Goal: Information Seeking & Learning: Learn about a topic

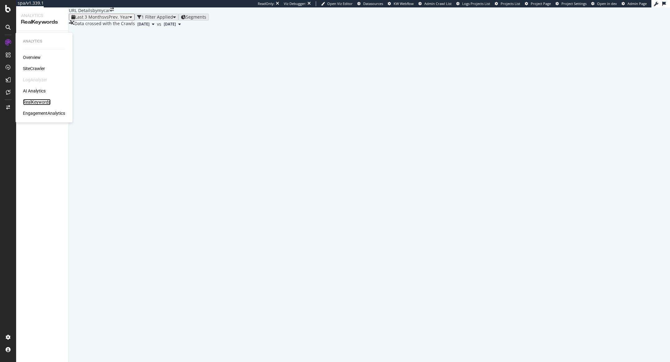
click at [44, 100] on div "RealKeywords" at bounding box center [37, 102] width 28 height 6
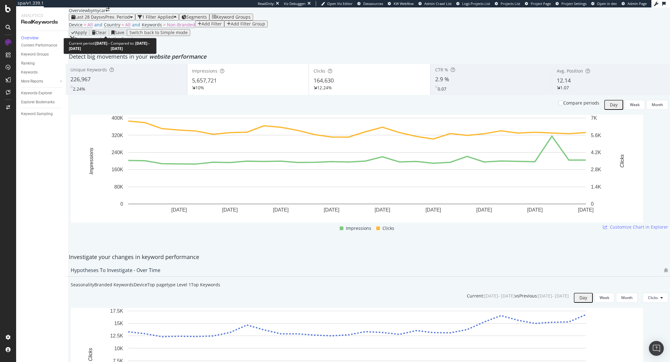
click at [107, 20] on span "vs Prev. Period" at bounding box center [115, 17] width 29 height 6
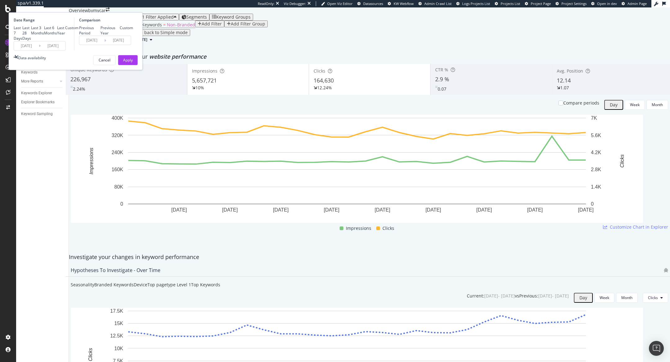
click at [78, 41] on div "Last 7 Days Last 28 Days Last 3 Months Last 6 Months Last Year Custom" at bounding box center [46, 33] width 65 height 16
click at [57, 36] on div "Last 6 Months" at bounding box center [50, 30] width 13 height 11
type input "2025/04/12"
type input "2024/10/11"
type input "2025/04/11"
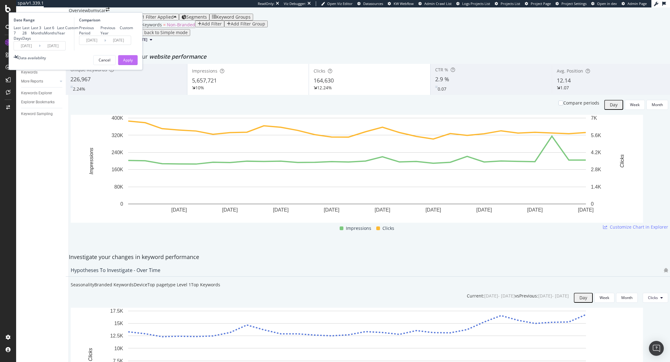
click at [133, 63] on div "Apply" at bounding box center [128, 59] width 10 height 5
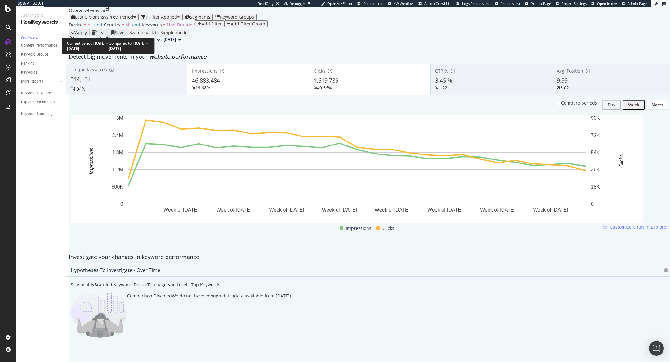
click at [99, 20] on span "Last 6 Months" at bounding box center [89, 17] width 29 height 6
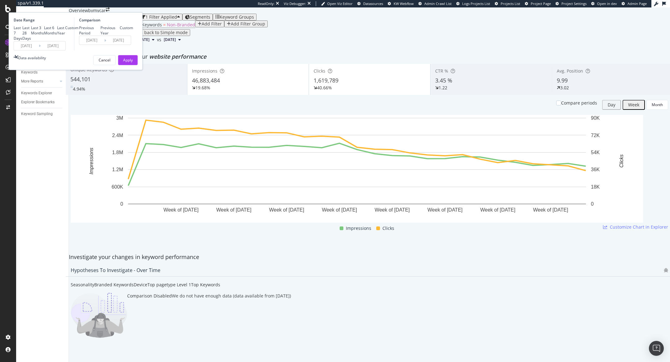
click at [44, 36] on div "Last 3 Months" at bounding box center [37, 30] width 13 height 11
type input "2025/07/12"
type input "2025/04/11"
type input "2025/07/11"
click at [138, 65] on button "Apply" at bounding box center [128, 60] width 20 height 10
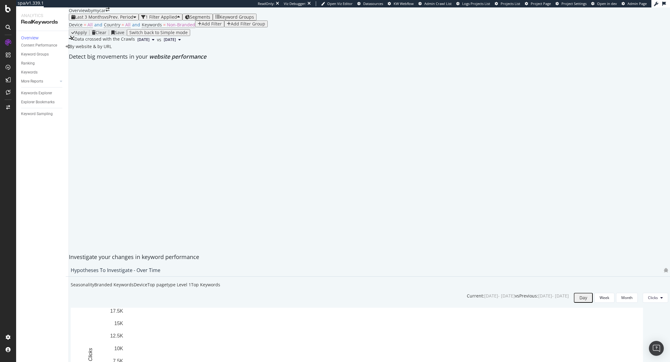
scroll to position [210, 0]
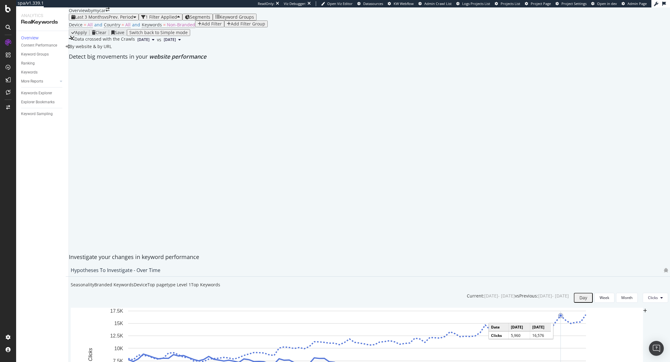
click at [562, 314] on circle "A chart." at bounding box center [560, 315] width 2 height 2
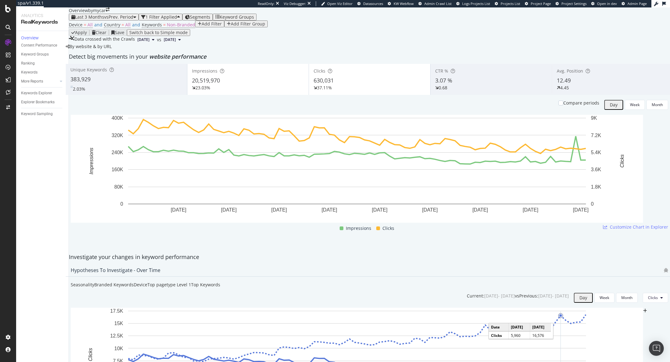
click at [562, 314] on circle "A chart." at bounding box center [560, 315] width 2 height 2
click at [32, 38] on div "Overview" at bounding box center [30, 38] width 18 height 6
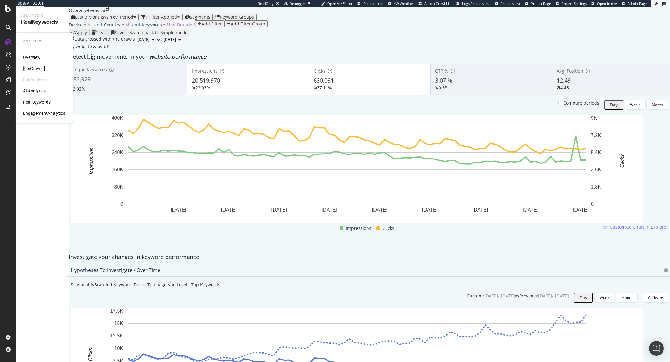
click at [33, 66] on div "SiteCrawler" at bounding box center [34, 68] width 22 height 6
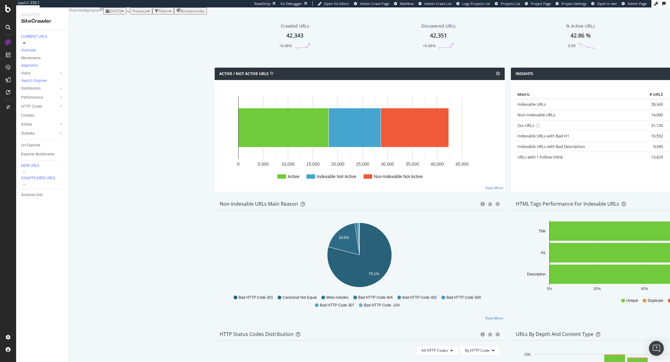
click at [154, 15] on div "2025 Oct. 10th vs Previous Filters Breadcrumbs" at bounding box center [155, 10] width 104 height 7
click at [155, 13] on div "button" at bounding box center [157, 11] width 4 height 4
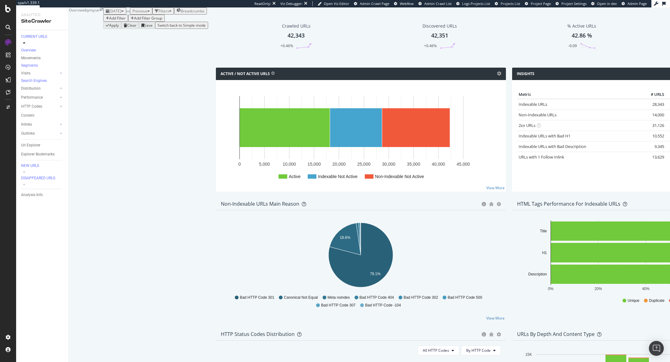
click at [109, 21] on div "Add Filter" at bounding box center [117, 18] width 16 height 5
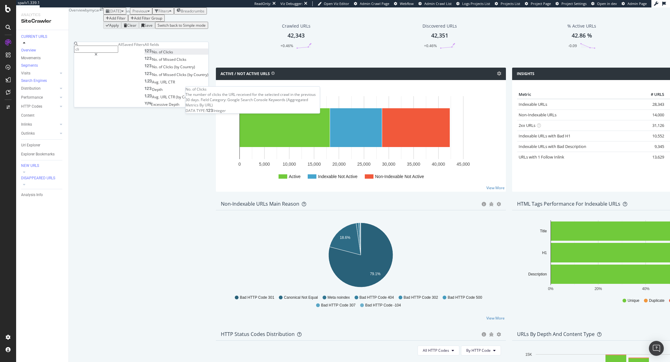
type input "cli"
click at [145, 55] on div "No. of Clicks" at bounding box center [159, 51] width 29 height 5
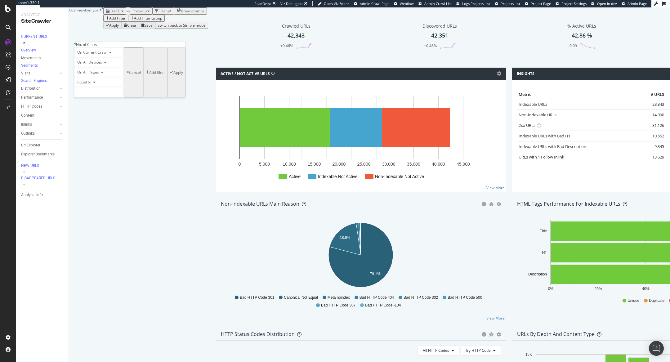
click at [95, 84] on icon at bounding box center [93, 82] width 4 height 4
click at [133, 14] on span "Previous" at bounding box center [139, 10] width 15 height 5
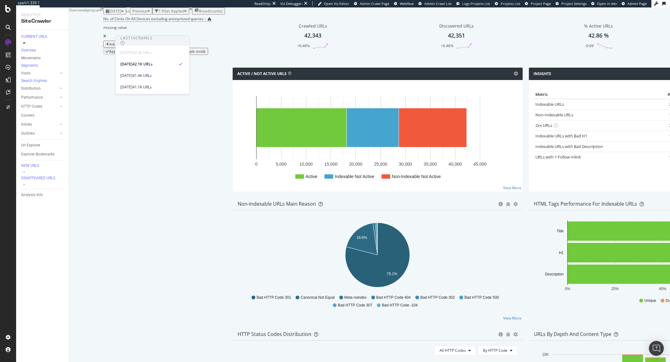
click at [106, 38] on icon at bounding box center [104, 36] width 3 height 4
click at [209, 47] on div "No. of Clicks On All Devices excluding anonymized queries = missing value Add F…" at bounding box center [164, 31] width 122 height 33
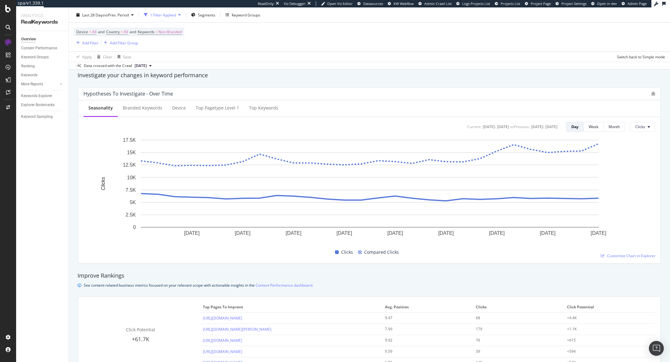
scroll to position [218, 0]
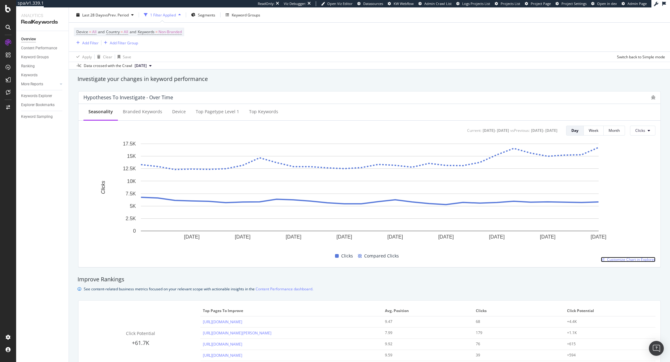
click at [619, 258] on span "Customize Chart in Explorer" at bounding box center [631, 259] width 48 height 5
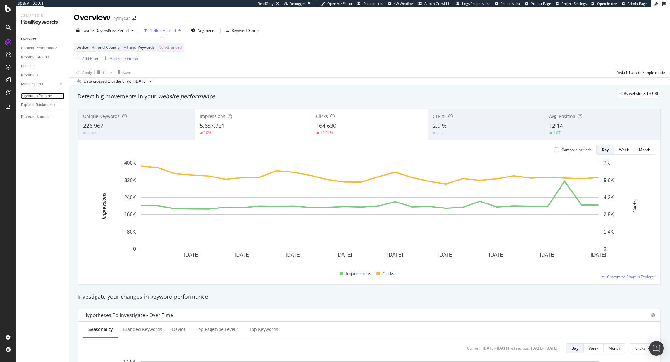
click at [46, 93] on div "Keywords Explorer" at bounding box center [36, 96] width 31 height 7
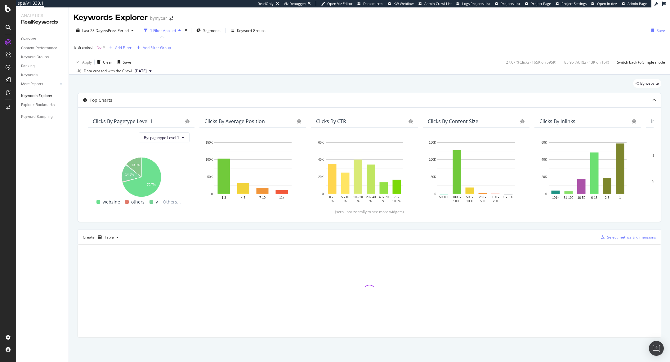
click at [627, 238] on div "Select metrics & dimensions" at bounding box center [631, 237] width 49 height 5
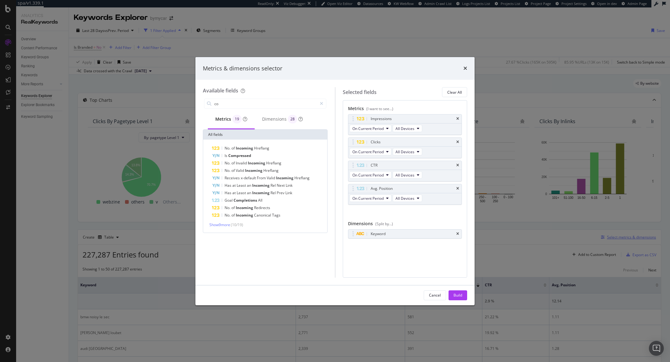
type input "c"
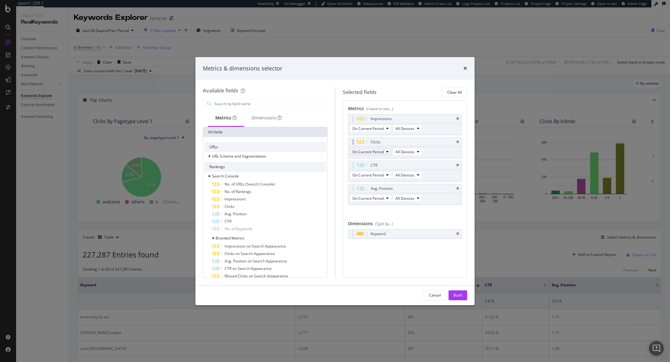
click at [382, 151] on span "On Current Period" at bounding box center [367, 151] width 31 height 5
click at [385, 190] on div "Diff. between Periods - Percentage" at bounding box center [385, 185] width 70 height 9
click at [378, 255] on div "Metrics (I want to see...) Impressions On Current Period All Devices Clicks Dif…" at bounding box center [405, 188] width 125 height 177
click at [275, 107] on input "modal" at bounding box center [270, 103] width 112 height 9
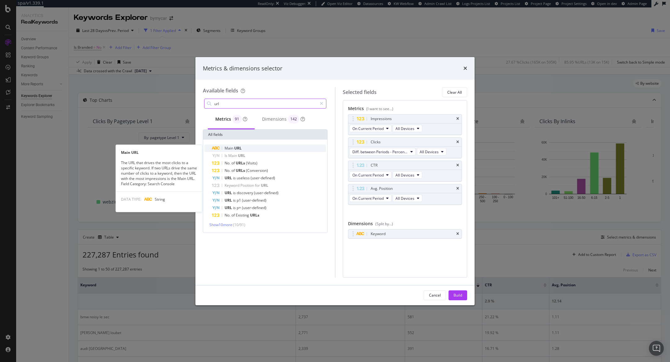
type input "url"
click at [255, 148] on div "Main URL" at bounding box center [269, 148] width 114 height 7
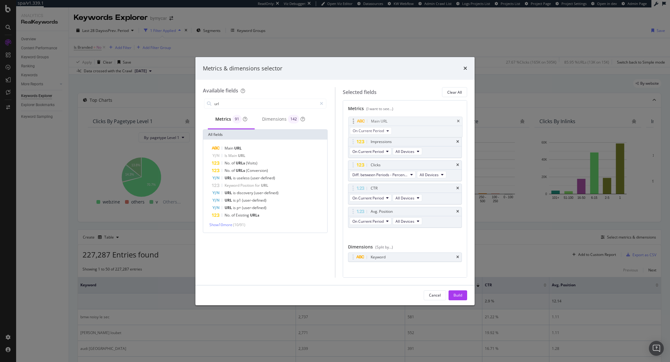
drag, startPoint x: 416, startPoint y: 219, endPoint x: 417, endPoint y: 128, distance: 90.3
click at [417, 128] on body "spa/v1.339.1 ReadOnly: Viz Debugger: Open Viz Editor Datasources KW Webflow Adm…" at bounding box center [335, 181] width 670 height 362
click at [461, 293] on div "Build" at bounding box center [458, 295] width 9 height 5
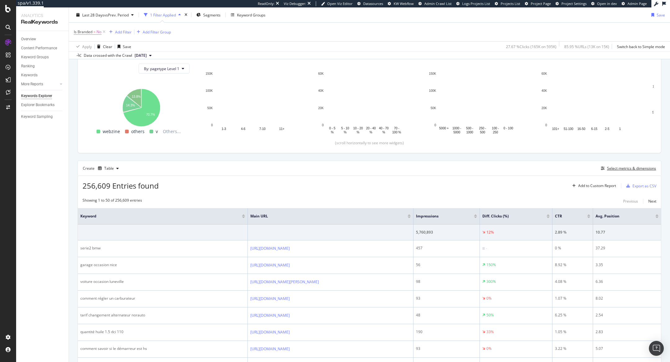
scroll to position [75, 0]
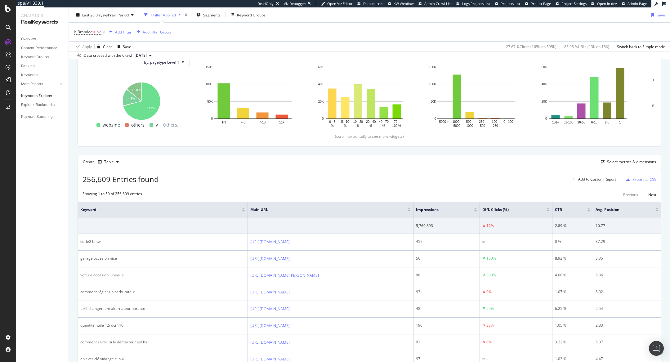
click at [550, 210] on div at bounding box center [548, 211] width 3 height 2
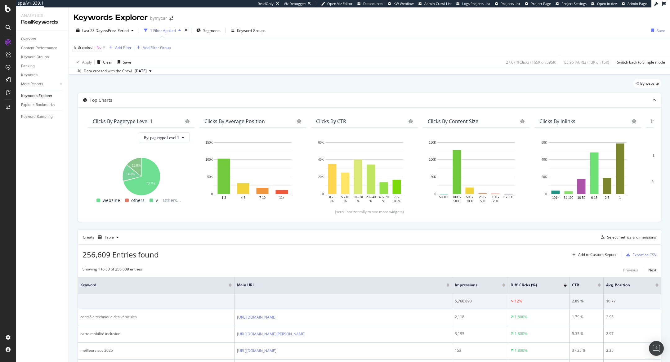
click at [565, 283] on div at bounding box center [565, 284] width 3 height 2
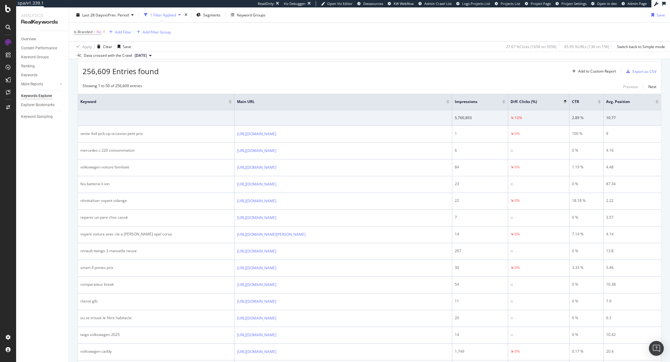
scroll to position [184, 0]
click at [565, 101] on div at bounding box center [565, 102] width 3 height 2
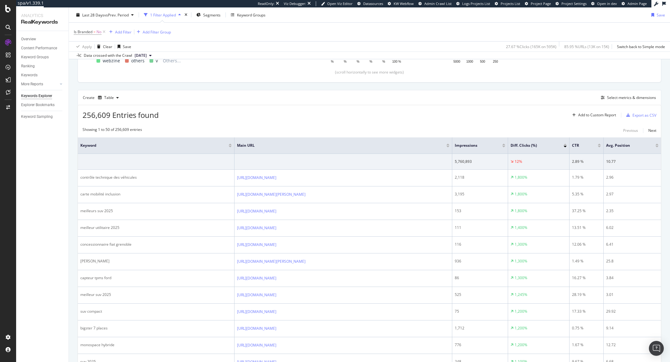
scroll to position [141, 0]
click at [619, 98] on div "Select metrics & dimensions" at bounding box center [631, 96] width 49 height 5
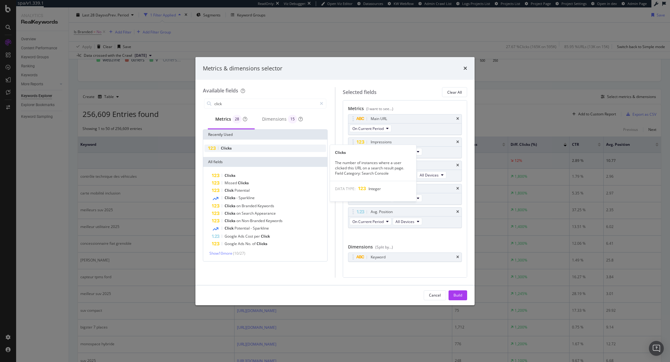
type input "click"
click at [277, 151] on div "Clicks" at bounding box center [265, 148] width 122 height 7
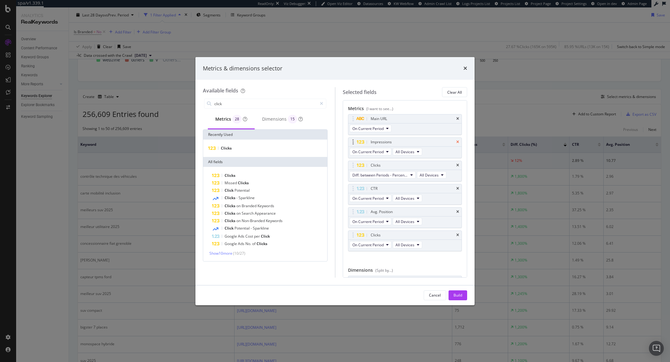
click at [458, 142] on icon "times" at bounding box center [457, 142] width 3 height 4
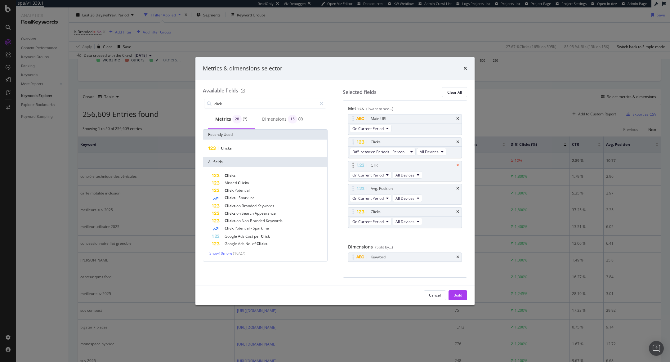
click at [458, 163] on icon "times" at bounding box center [457, 165] width 3 height 4
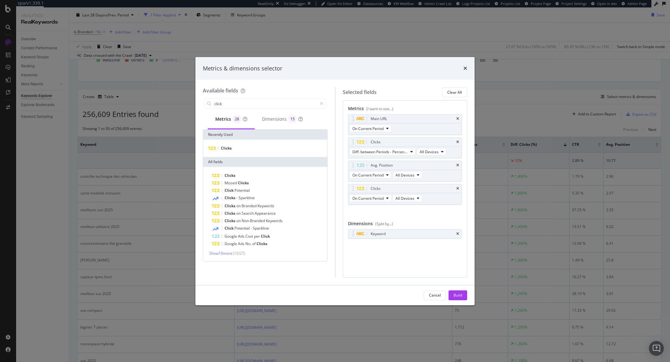
click at [458, 163] on icon "times" at bounding box center [457, 165] width 3 height 4
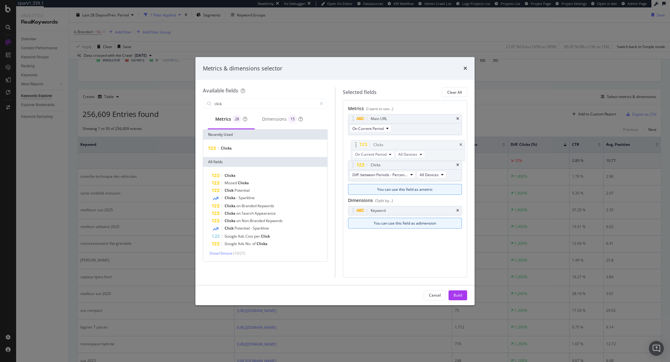
drag, startPoint x: 404, startPoint y: 164, endPoint x: 407, endPoint y: 144, distance: 20.4
click at [407, 144] on body "spa/v1.339.1 ReadOnly: Viz Debugger: Open Viz Editor Datasources KW Webflow Adm…" at bounding box center [335, 181] width 670 height 362
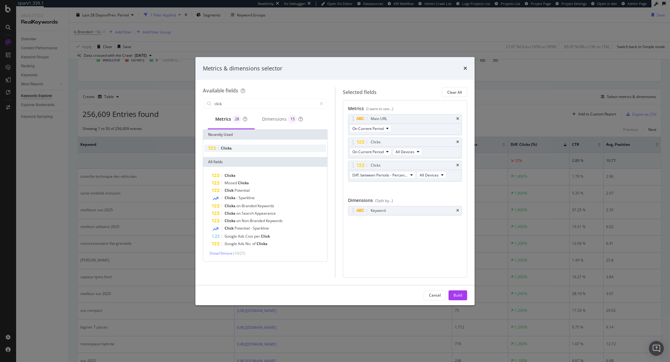
click at [257, 145] on div "Clicks" at bounding box center [265, 148] width 122 height 7
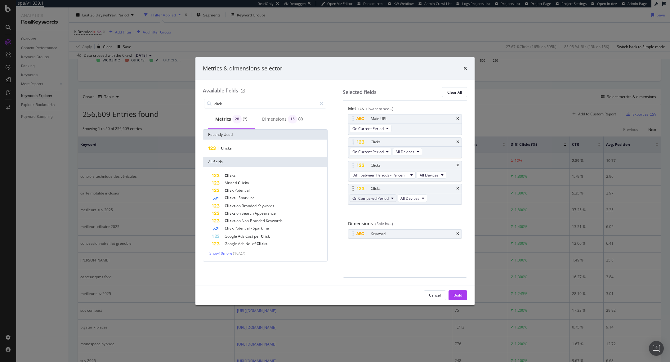
click at [389, 197] on button "On Compared Period" at bounding box center [373, 197] width 47 height 7
click at [392, 221] on span "On Compared Period" at bounding box center [385, 220] width 60 height 6
click at [393, 176] on span "Diff. between Periods - Percentage" at bounding box center [380, 174] width 56 height 5
click at [397, 221] on span "Diff. between Periods - Value" at bounding box center [386, 220] width 62 height 6
click at [457, 293] on div "Build" at bounding box center [458, 295] width 9 height 5
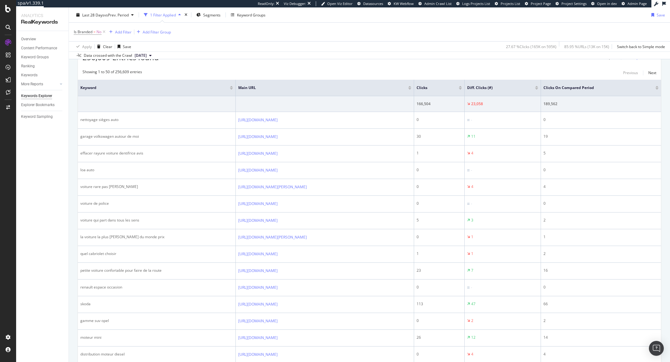
scroll to position [200, 0]
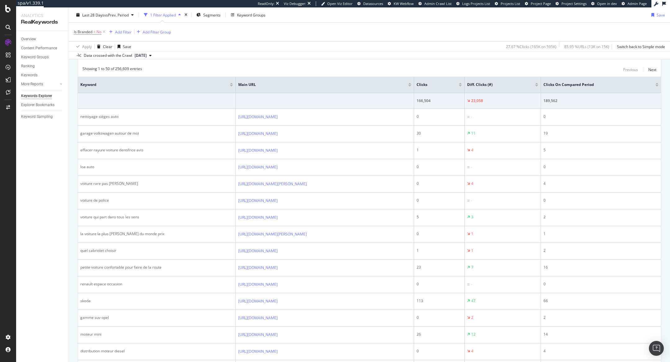
click at [538, 85] on div at bounding box center [536, 86] width 3 height 2
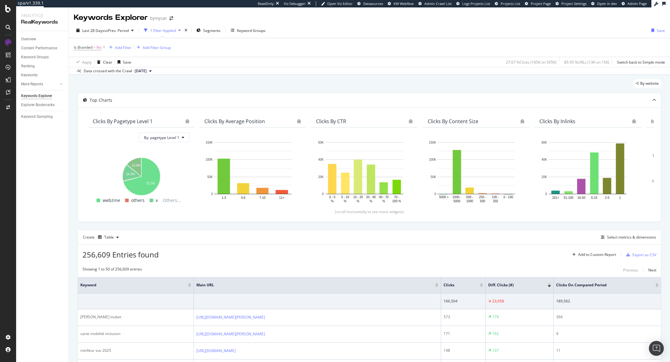
click at [549, 283] on div at bounding box center [549, 284] width 3 height 2
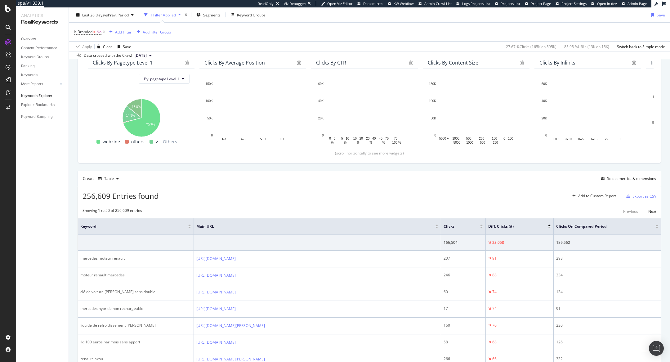
scroll to position [72, 0]
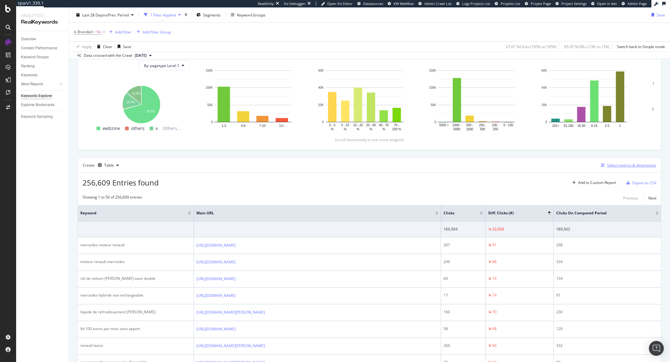
click at [631, 166] on div "Select metrics & dimensions" at bounding box center [631, 165] width 49 height 5
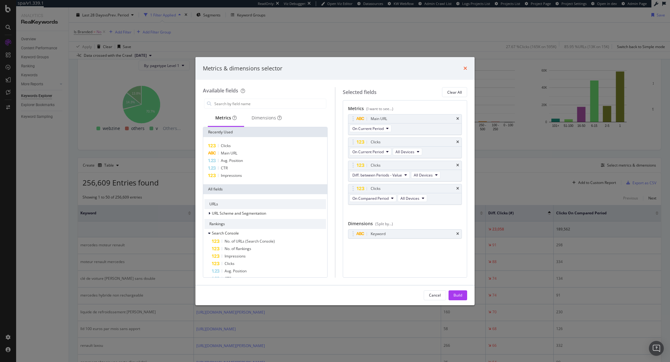
click at [464, 68] on icon "times" at bounding box center [465, 68] width 4 height 5
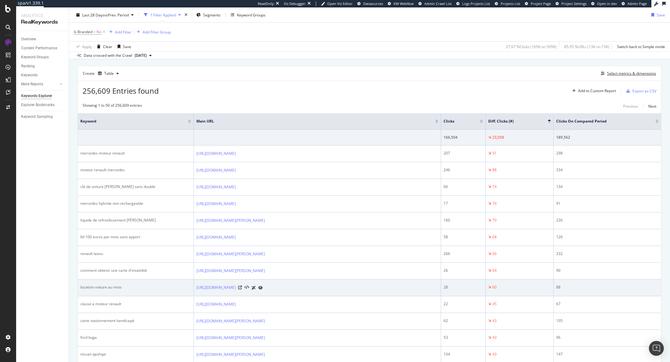
scroll to position [167, 0]
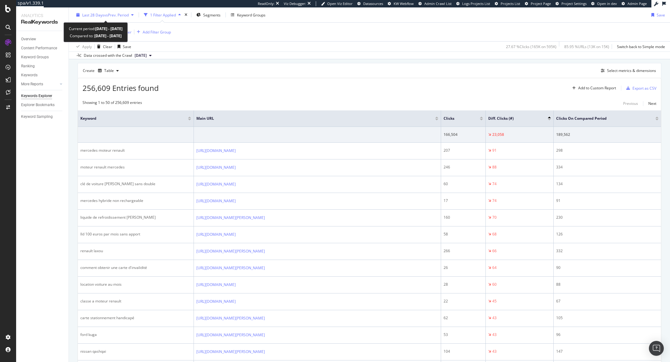
click at [107, 18] on div "Last 28 Days vs Prev. Period" at bounding box center [105, 14] width 62 height 9
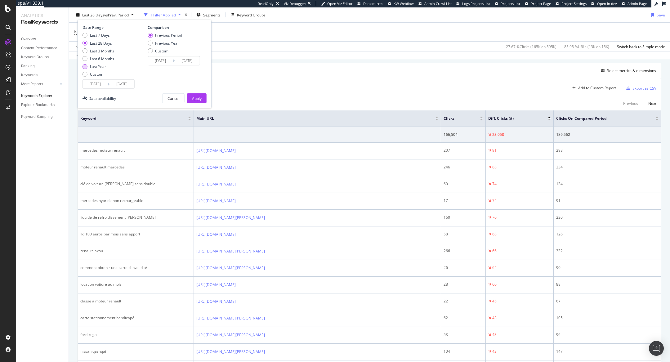
click at [102, 66] on div "Last Year" at bounding box center [98, 66] width 16 height 5
type input "2024/10/12"
click at [194, 98] on div "Apply" at bounding box center [197, 98] width 10 height 5
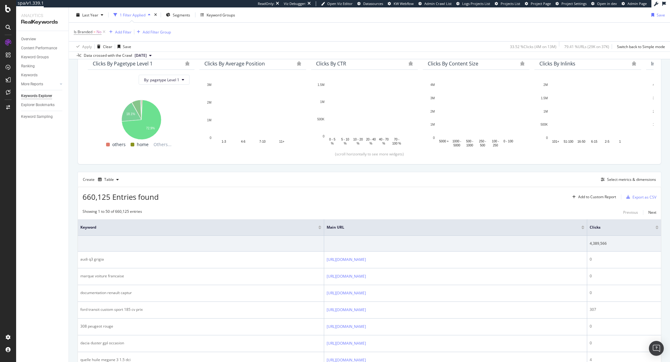
scroll to position [61, 0]
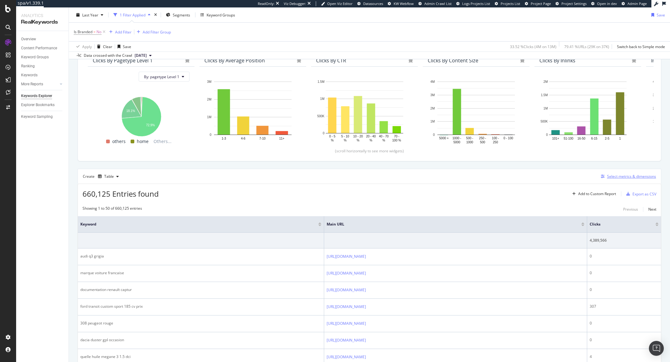
click at [619, 179] on button "Select metrics & dimensions" at bounding box center [627, 176] width 58 height 7
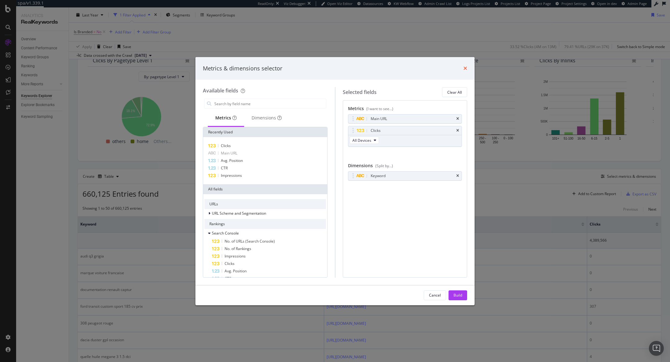
click at [465, 68] on icon "times" at bounding box center [465, 68] width 4 height 5
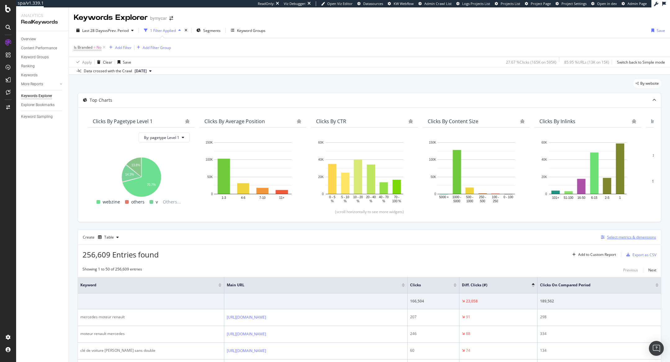
click at [630, 237] on div "Select metrics & dimensions" at bounding box center [631, 237] width 49 height 5
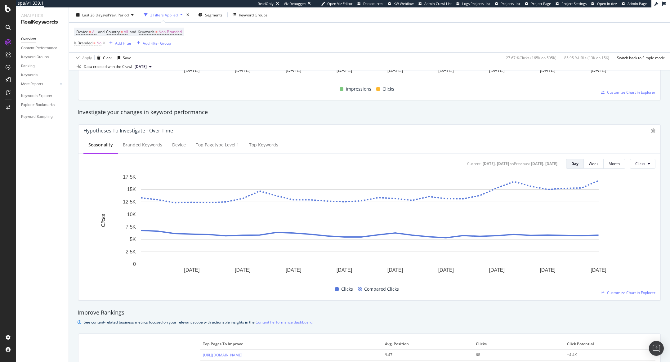
scroll to position [221, 0]
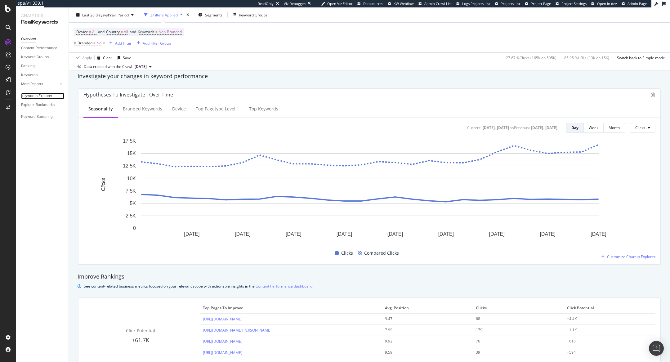
click at [35, 96] on div "Keywords Explorer" at bounding box center [36, 96] width 31 height 7
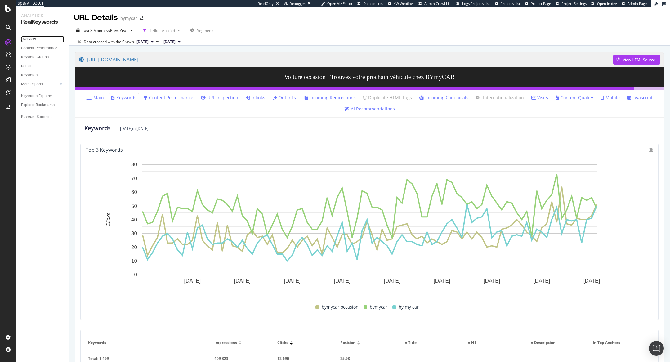
click at [30, 39] on div "Overview" at bounding box center [28, 39] width 15 height 7
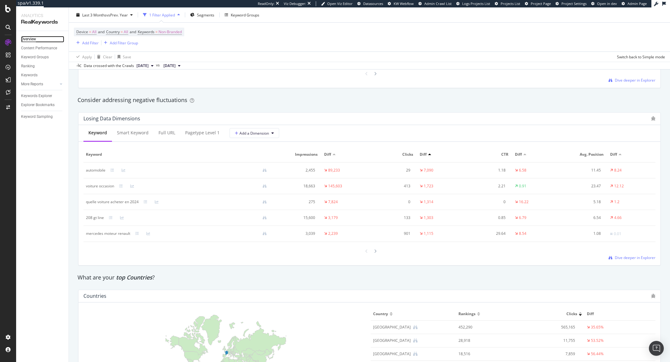
scroll to position [690, 0]
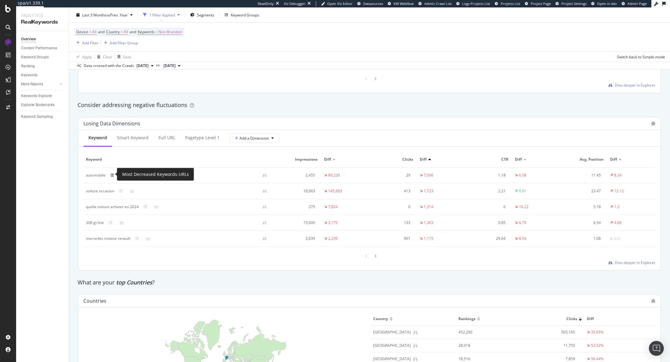
click at [112, 173] on icon at bounding box center [112, 175] width 4 height 4
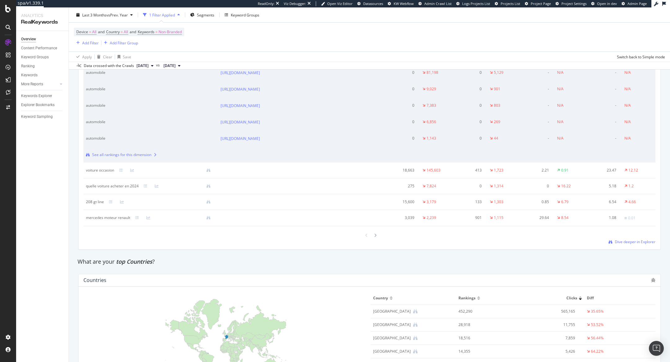
scroll to position [822, 0]
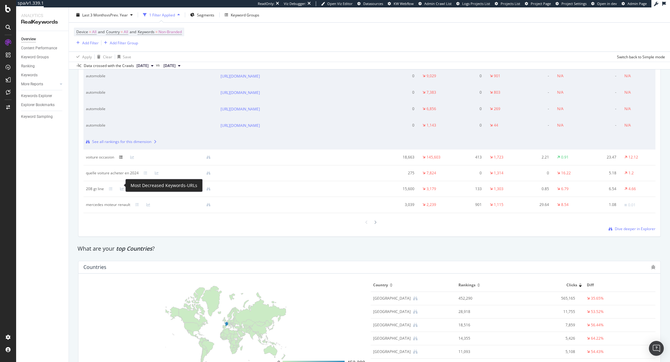
click at [121, 159] on icon at bounding box center [121, 157] width 4 height 4
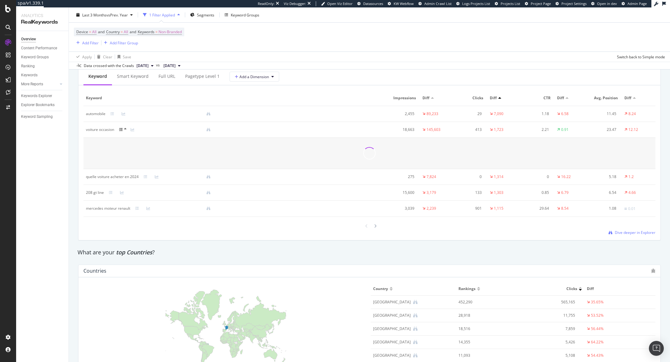
scroll to position [749, 0]
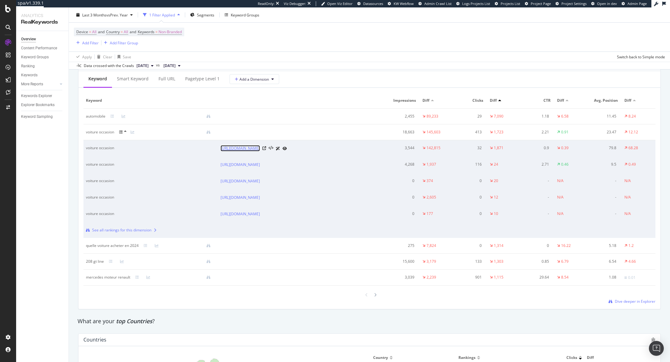
click at [260, 146] on link "[URL][DOMAIN_NAME]" at bounding box center [240, 148] width 39 height 6
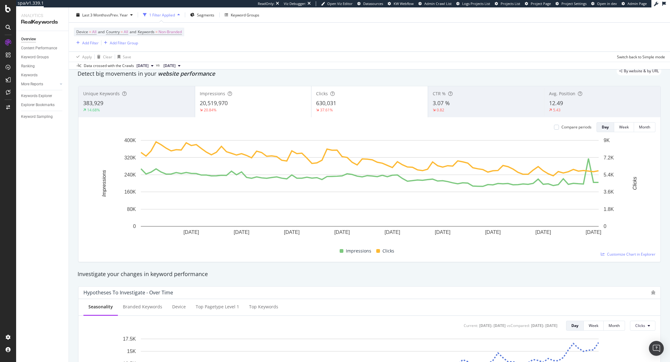
scroll to position [0, 0]
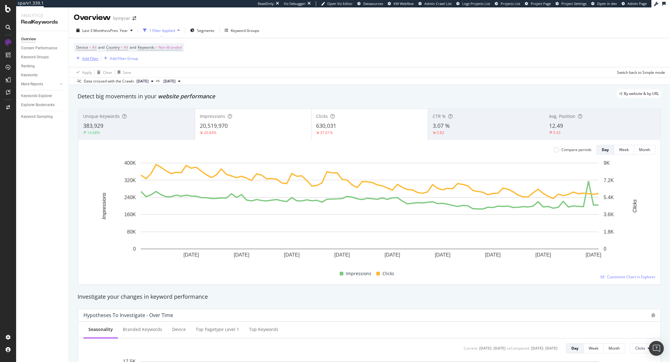
click at [92, 58] on div "Add Filter" at bounding box center [90, 58] width 16 height 5
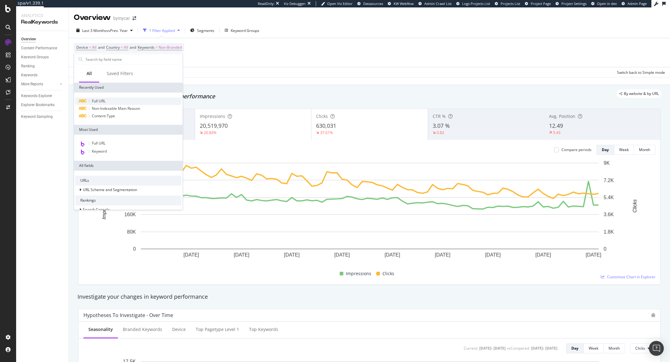
click at [132, 101] on div "Full URL" at bounding box center [128, 100] width 106 height 7
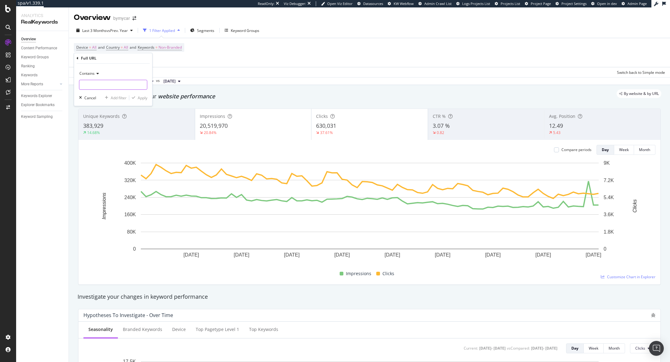
click at [114, 83] on input "text" at bounding box center [113, 85] width 68 height 10
paste input "[URL][DOMAIN_NAME]"
type input "[URL][DOMAIN_NAME]"
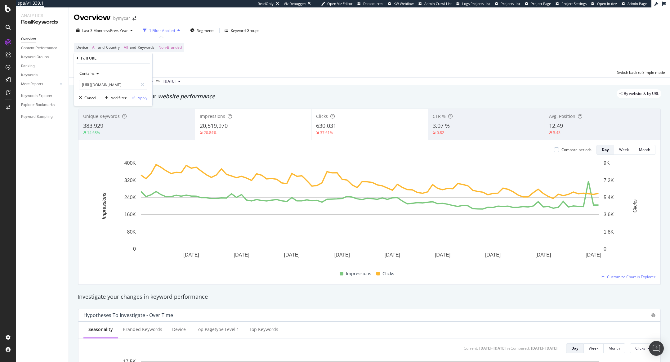
click at [87, 72] on span "Contains" at bounding box center [86, 73] width 15 height 5
click at [96, 88] on div "Equal to" at bounding box center [114, 86] width 66 height 8
click at [143, 100] on div "Apply" at bounding box center [143, 97] width 10 height 5
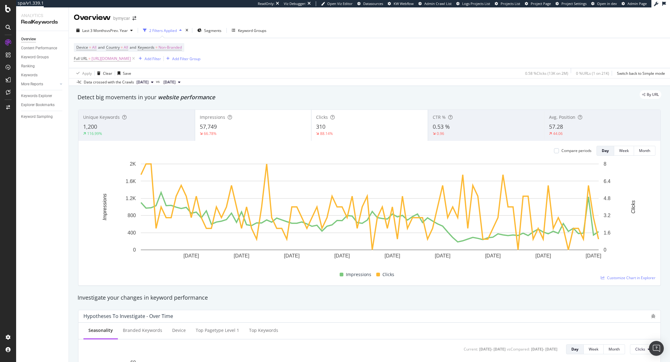
click at [579, 134] on div "44.06" at bounding box center [602, 134] width 107 height 6
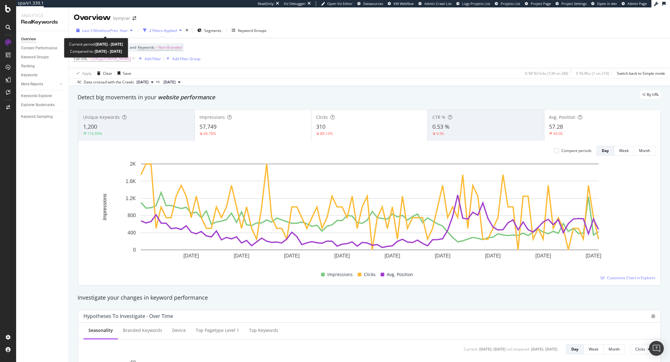
click at [107, 29] on span "vs Prev. Year" at bounding box center [116, 30] width 21 height 5
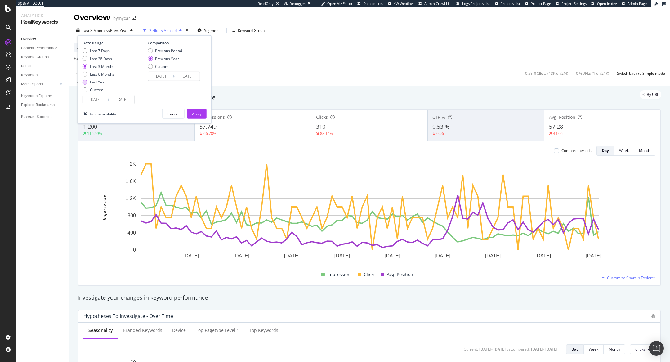
click at [98, 84] on div "Last Year" at bounding box center [98, 81] width 16 height 5
type input "2024/10/12"
click at [194, 113] on div "Apply" at bounding box center [197, 113] width 10 height 5
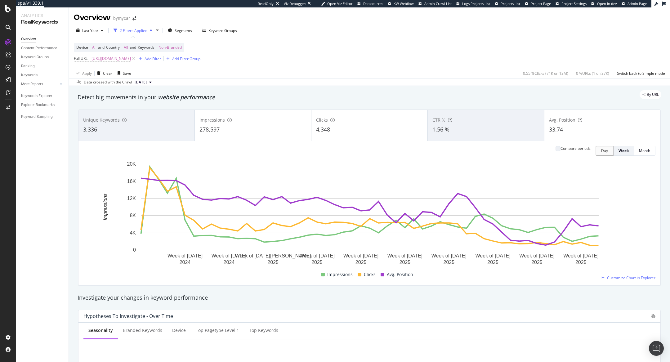
click at [270, 128] on div "278,597" at bounding box center [252, 130] width 107 height 8
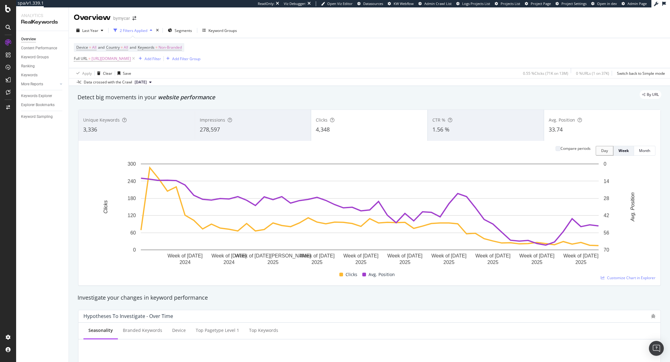
click at [355, 134] on div "Clicks 4,348" at bounding box center [369, 125] width 116 height 28
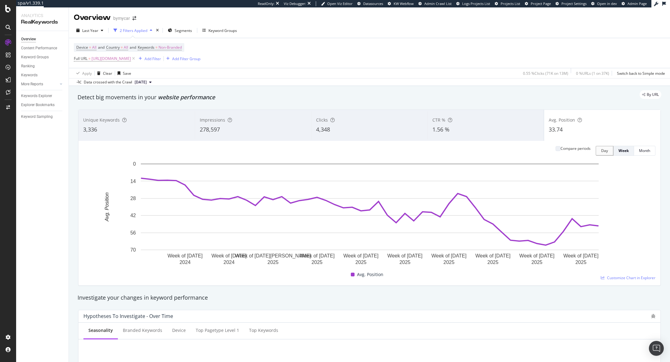
click at [283, 129] on div "278,597" at bounding box center [253, 130] width 107 height 8
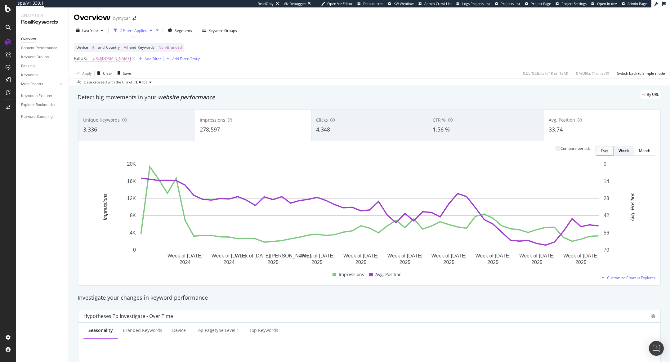
click at [361, 136] on div "Clicks 4,348" at bounding box center [369, 125] width 116 height 28
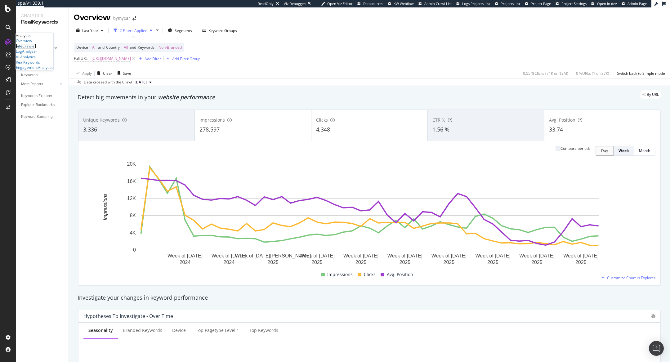
click at [36, 49] on div "SiteCrawler" at bounding box center [26, 45] width 20 height 5
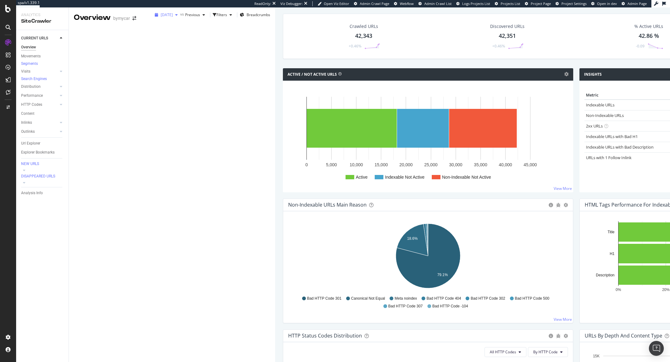
click at [161, 17] on span "[DATE]" at bounding box center [167, 14] width 12 height 5
click at [185, 17] on span "Previous" at bounding box center [192, 14] width 15 height 5
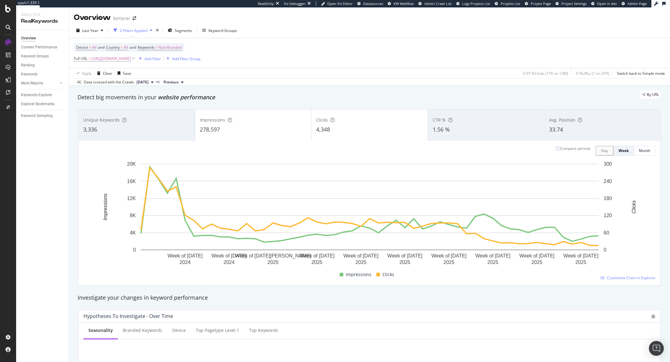
click at [576, 122] on div "Avg. Position" at bounding box center [602, 120] width 107 height 6
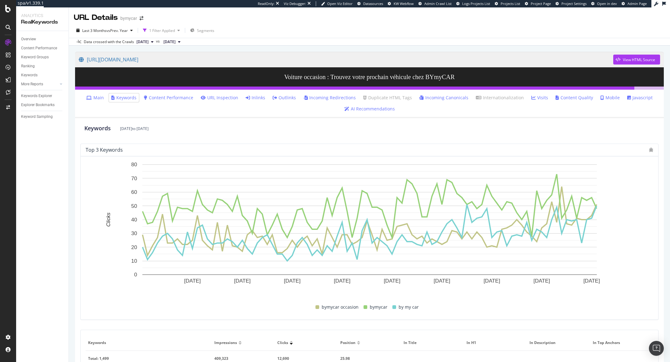
click at [104, 99] on link "Main" at bounding box center [95, 98] width 18 height 6
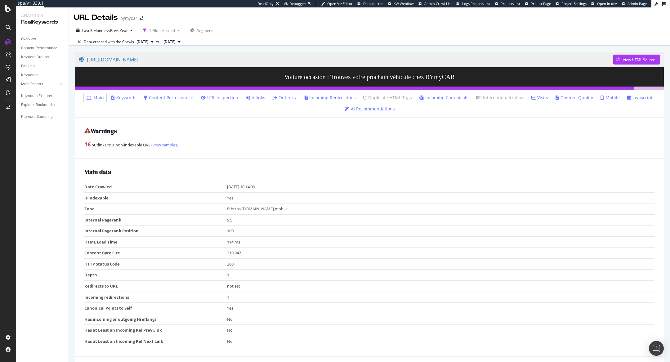
click at [259, 99] on link "Inlinks" at bounding box center [256, 98] width 20 height 6
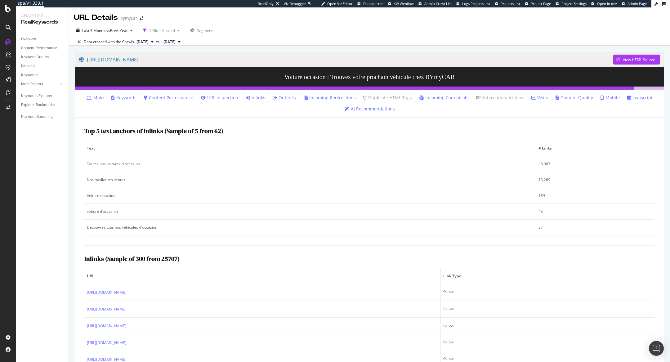
click at [640, 101] on li "Javascript" at bounding box center [640, 97] width 30 height 9
click at [634, 100] on link "Javascript" at bounding box center [639, 98] width 25 height 6
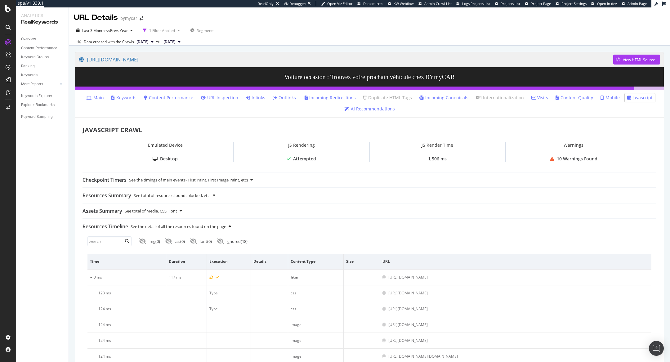
click at [563, 98] on link "Content Quality" at bounding box center [575, 98] width 38 height 6
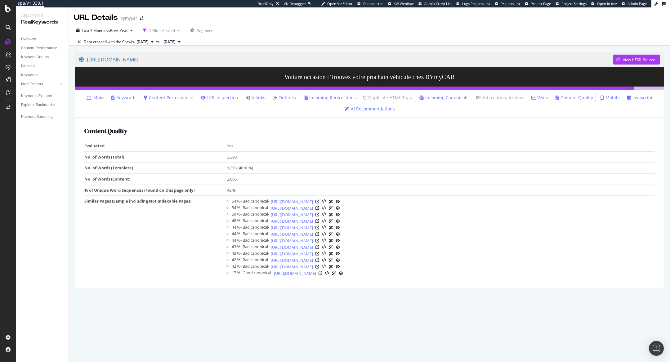
click at [250, 98] on icon at bounding box center [248, 98] width 4 height 4
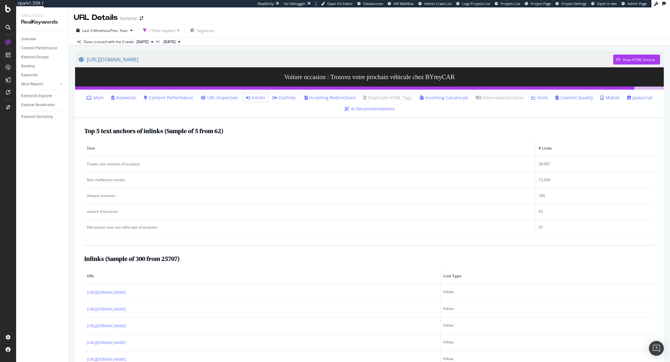
click at [161, 99] on link "Content Performance" at bounding box center [168, 98] width 49 height 6
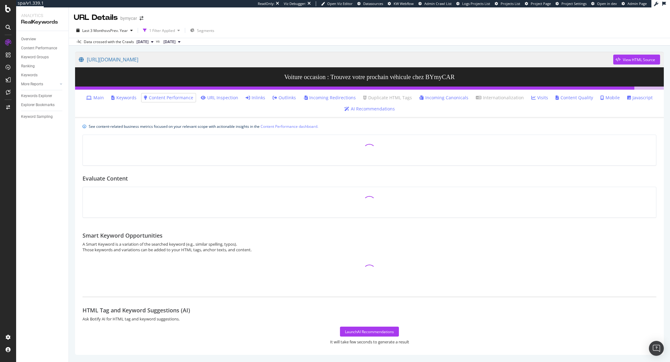
click at [134, 100] on link "Keywords" at bounding box center [123, 98] width 25 height 6
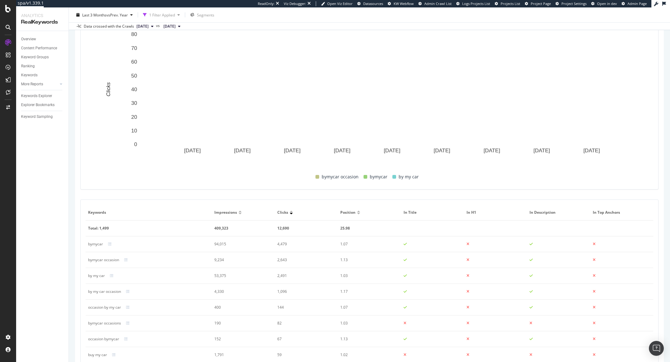
scroll to position [149, 0]
